Goal: Navigation & Orientation: Locate item on page

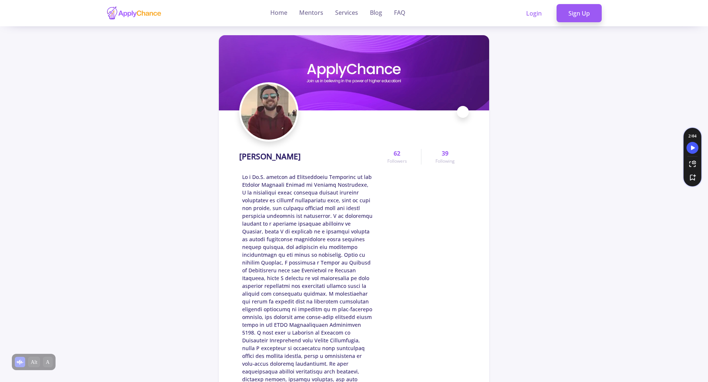
scroll to position [74, 0]
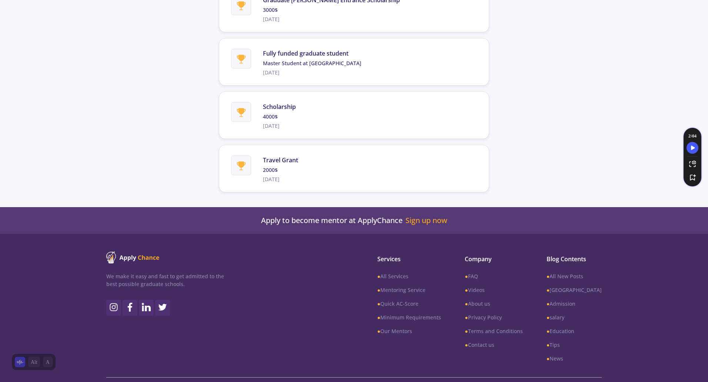
scroll to position [2042, 0]
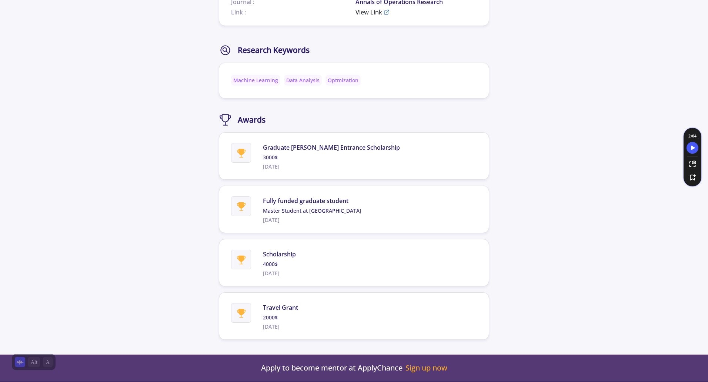
scroll to position [1856, 0]
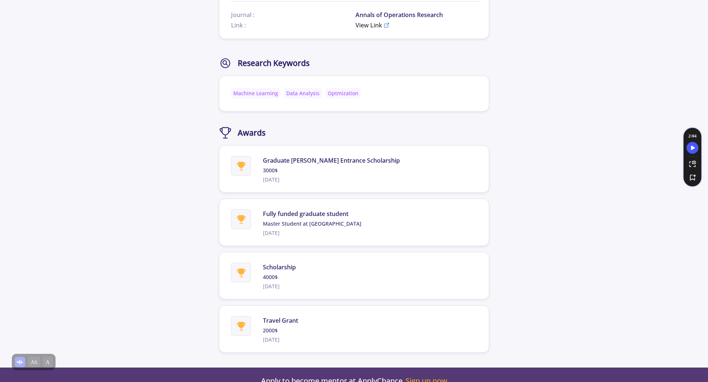
scroll to position [1931, 0]
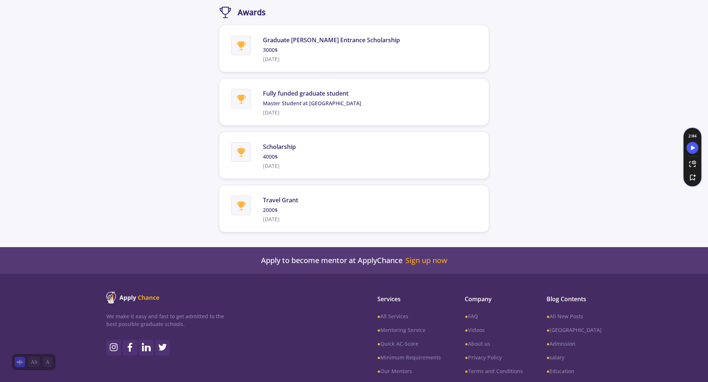
scroll to position [2042, 0]
